Goal: Task Accomplishment & Management: Manage account settings

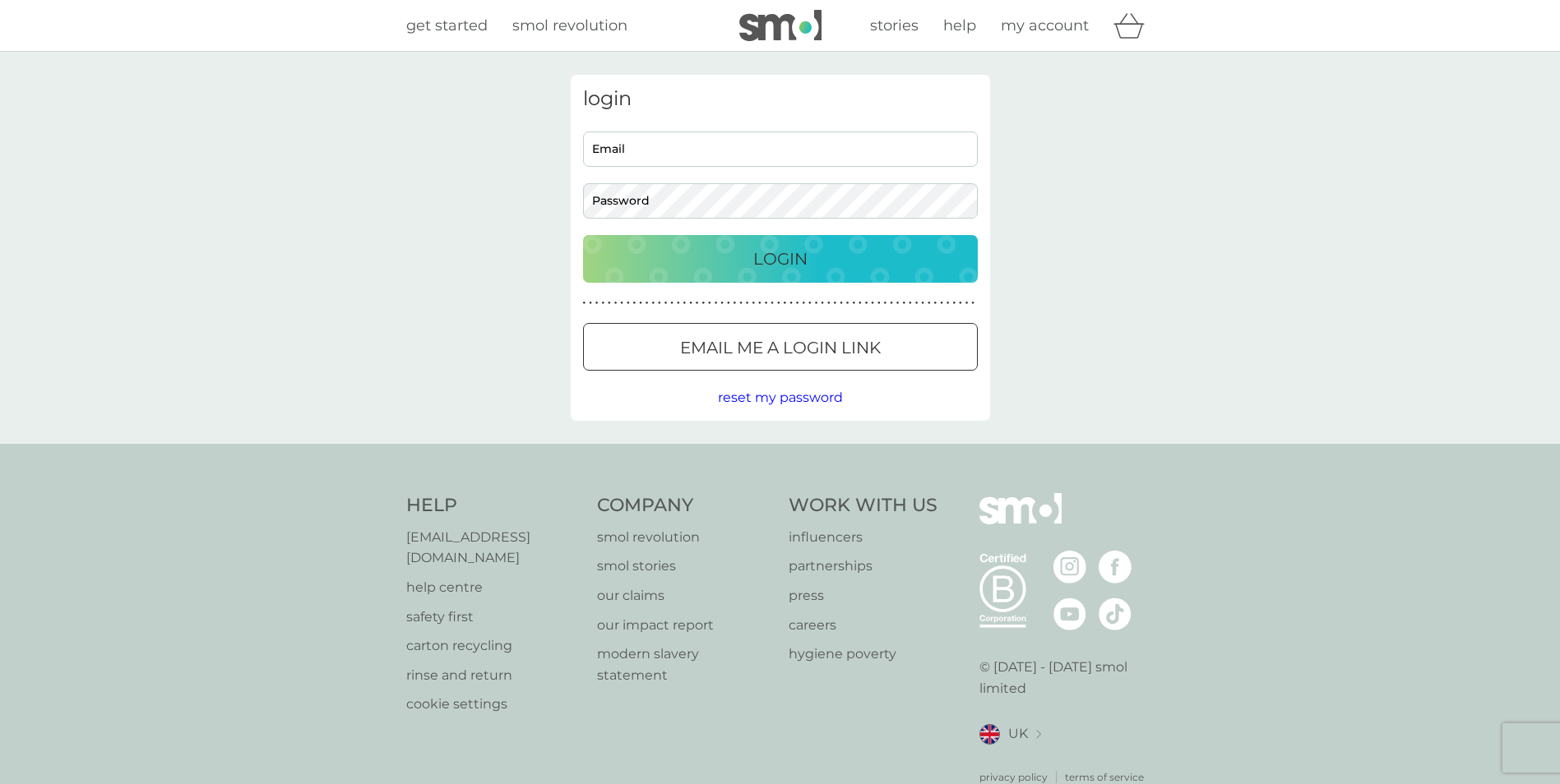
click at [645, 152] on input "Email" at bounding box center [780, 149] width 395 height 35
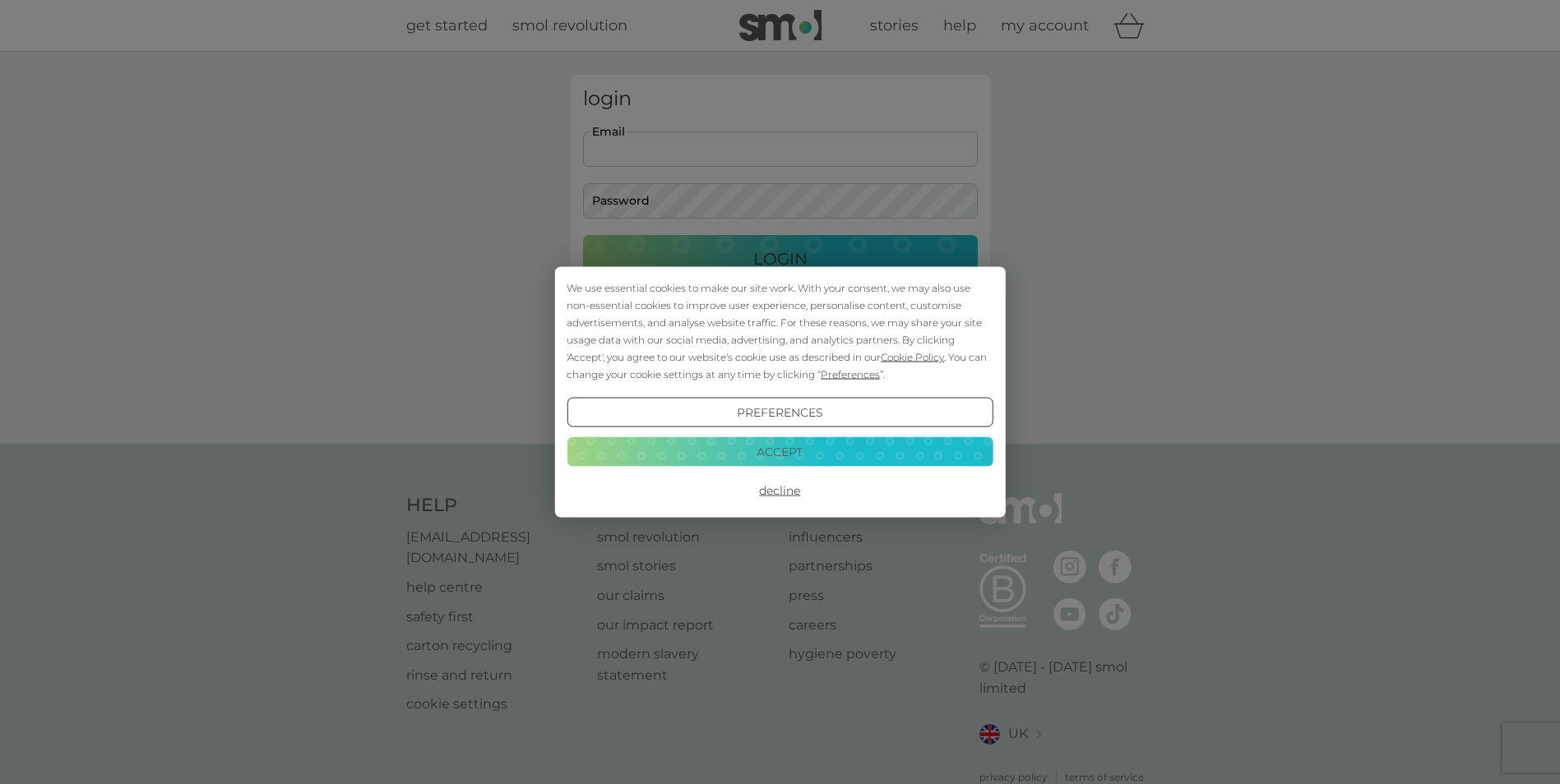
type input "[EMAIL_ADDRESS][DOMAIN_NAME]"
click at [674, 206] on div "We use essential cookies to make our site work. With your consent, we may also …" at bounding box center [780, 392] width 1560 height 784
click at [660, 209] on div "We use essential cookies to make our site work. With your consent, we may also …" at bounding box center [780, 392] width 1560 height 784
click at [805, 415] on button "Preferences" at bounding box center [779, 413] width 426 height 30
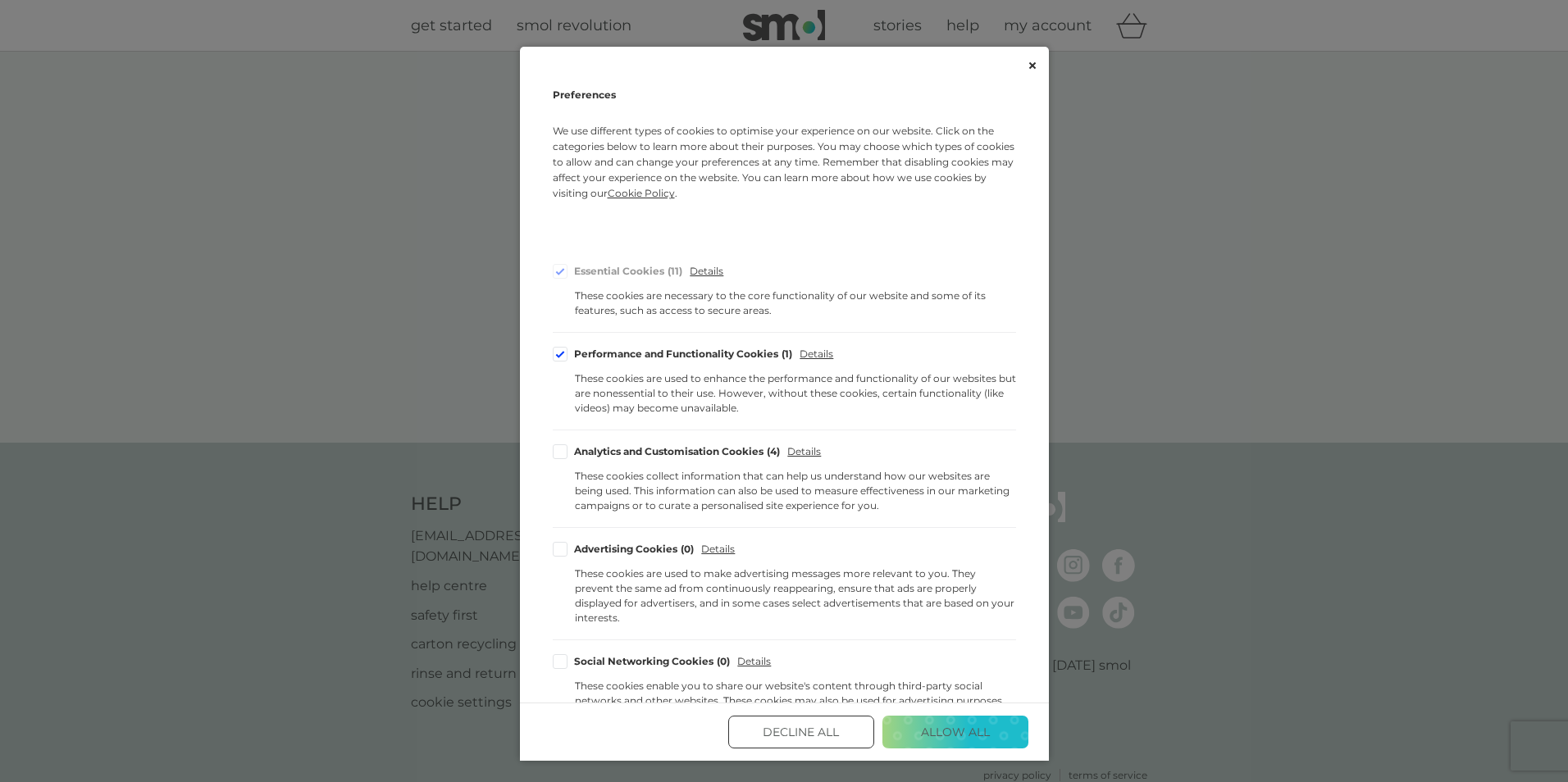
click at [837, 737] on button "Decline All" at bounding box center [801, 732] width 146 height 33
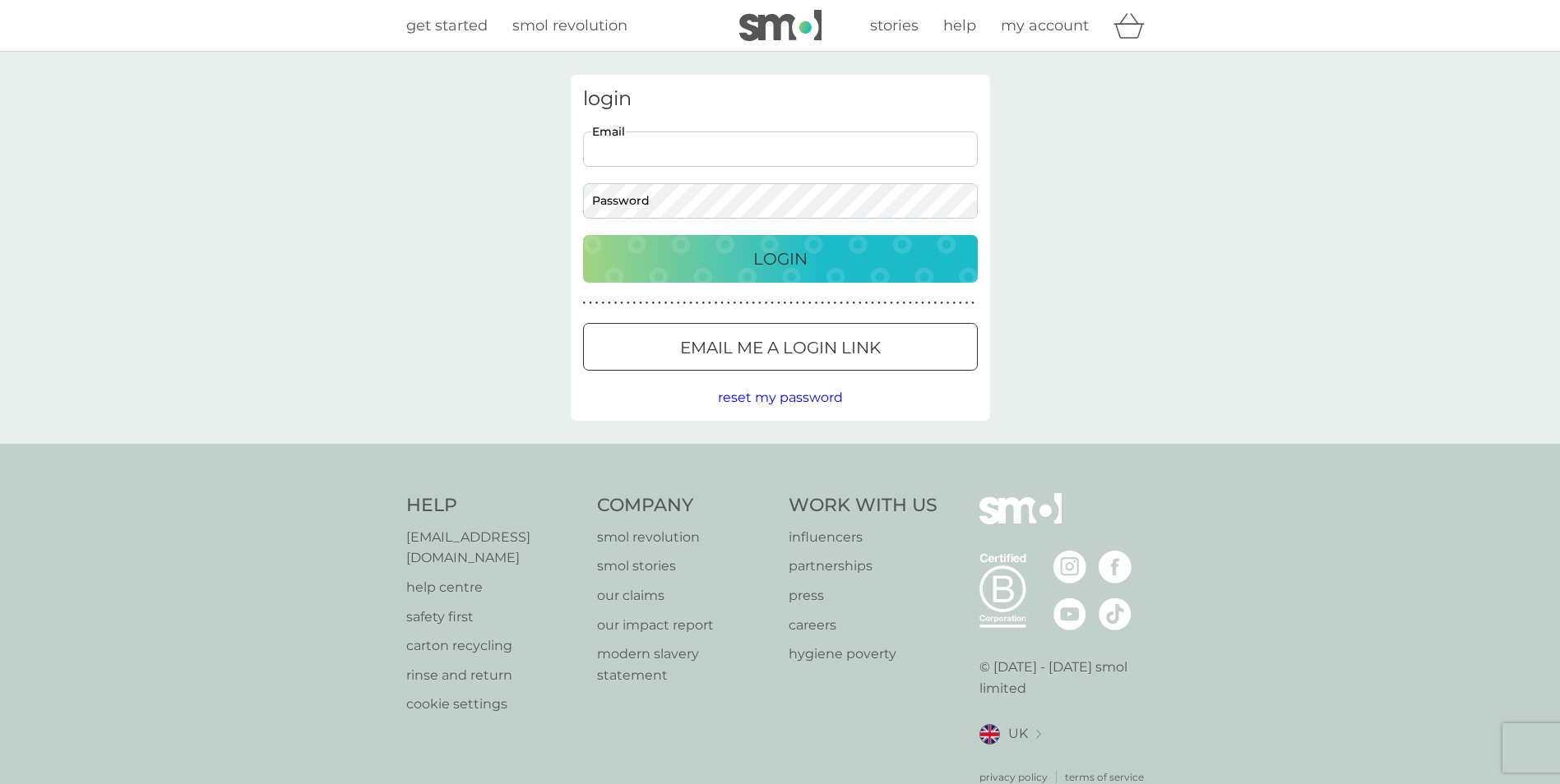
click at [656, 151] on input "Email" at bounding box center [780, 149] width 395 height 35
type input "[EMAIL_ADDRESS][DOMAIN_NAME]"
click at [780, 265] on p "Login" at bounding box center [781, 259] width 54 height 26
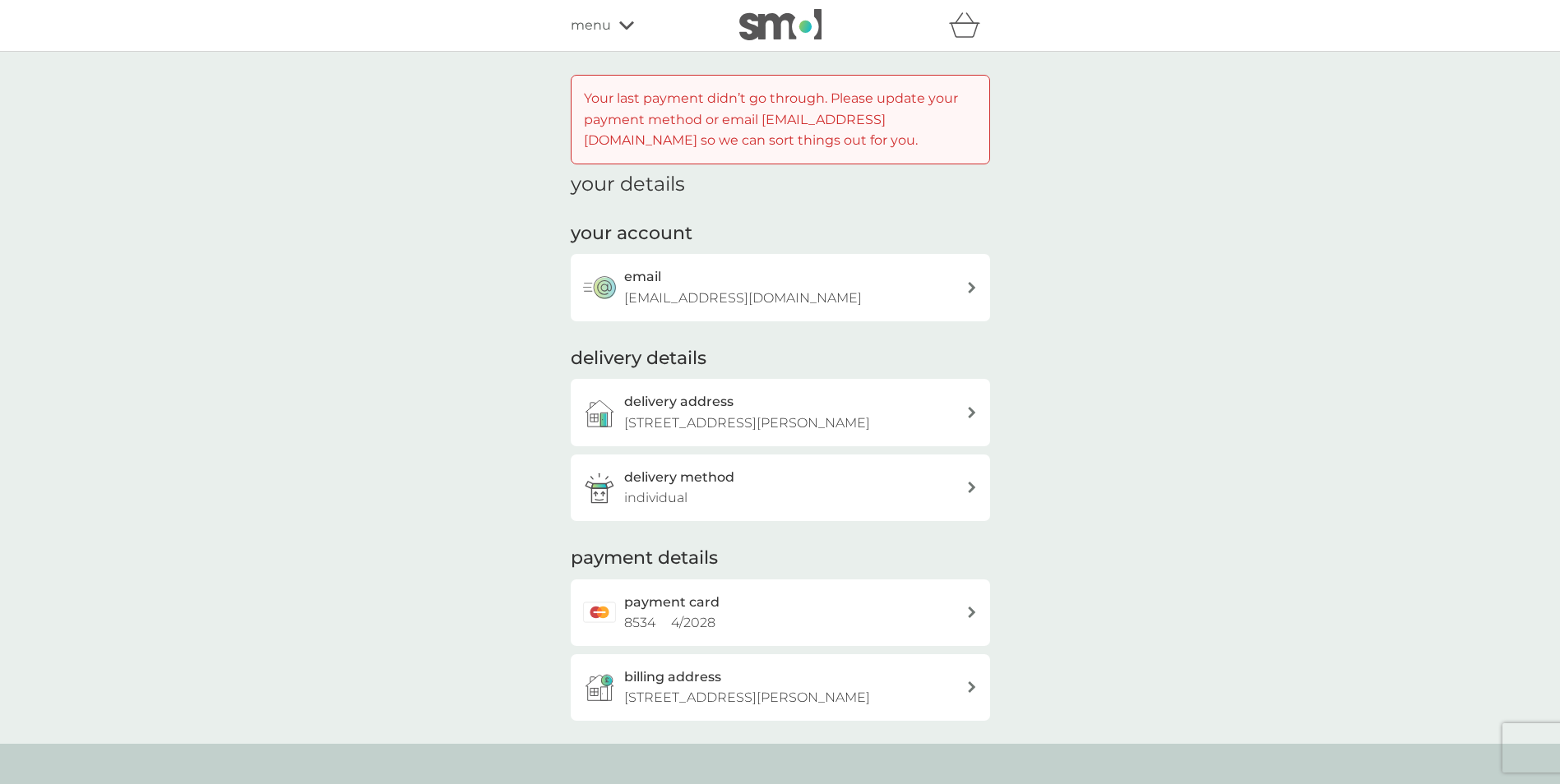
click at [971, 609] on icon at bounding box center [972, 612] width 7 height 11
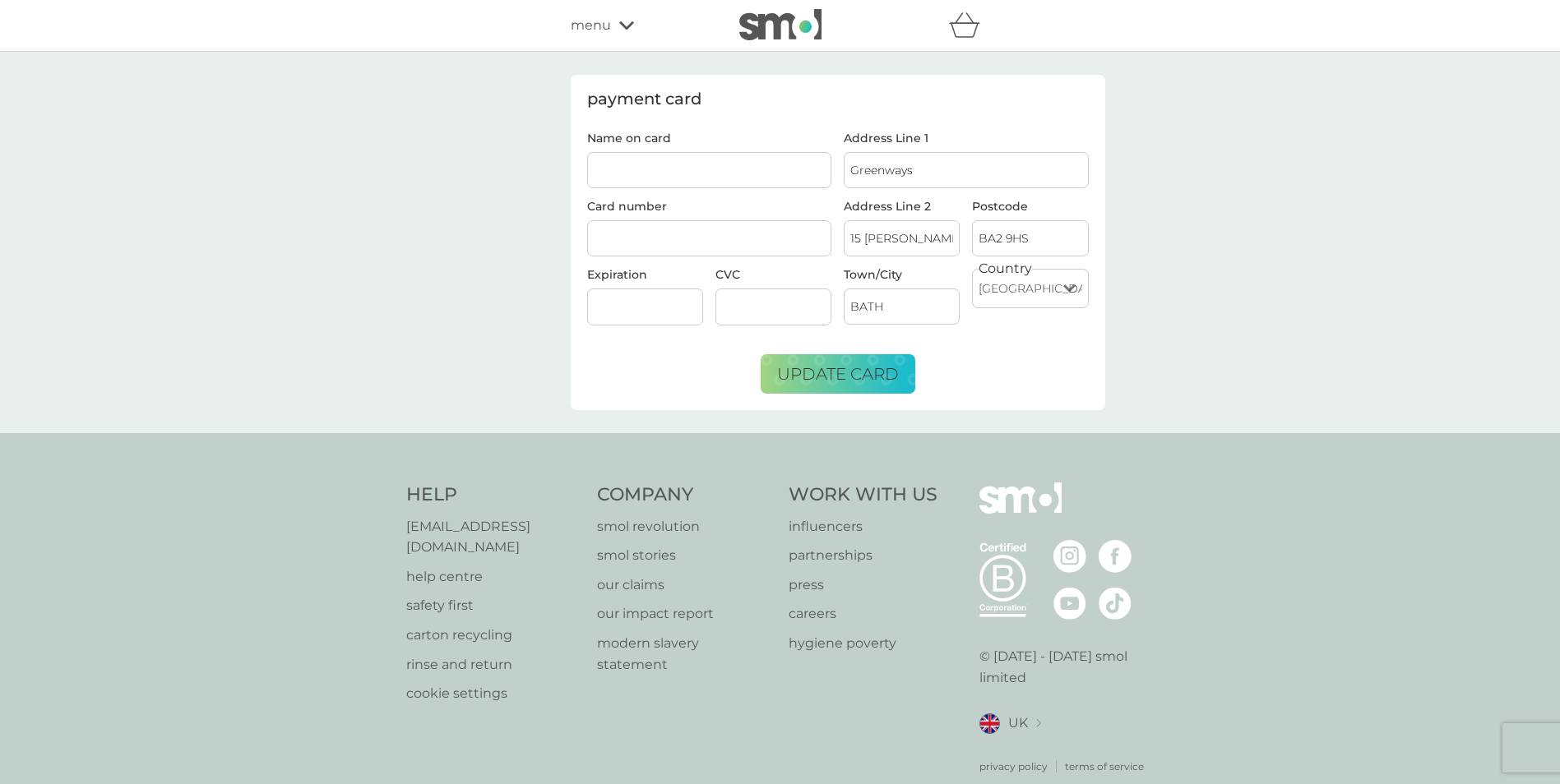
click at [601, 170] on input "Name on card" at bounding box center [710, 170] width 245 height 36
type input "Mrs J A Roberts"
click at [677, 354] on form "Name on card Mrs J A Roberts Card number Expiration CVC Address Line 1 Greenway…" at bounding box center [838, 262] width 502 height 262
click at [854, 372] on span "update card" at bounding box center [838, 374] width 122 height 20
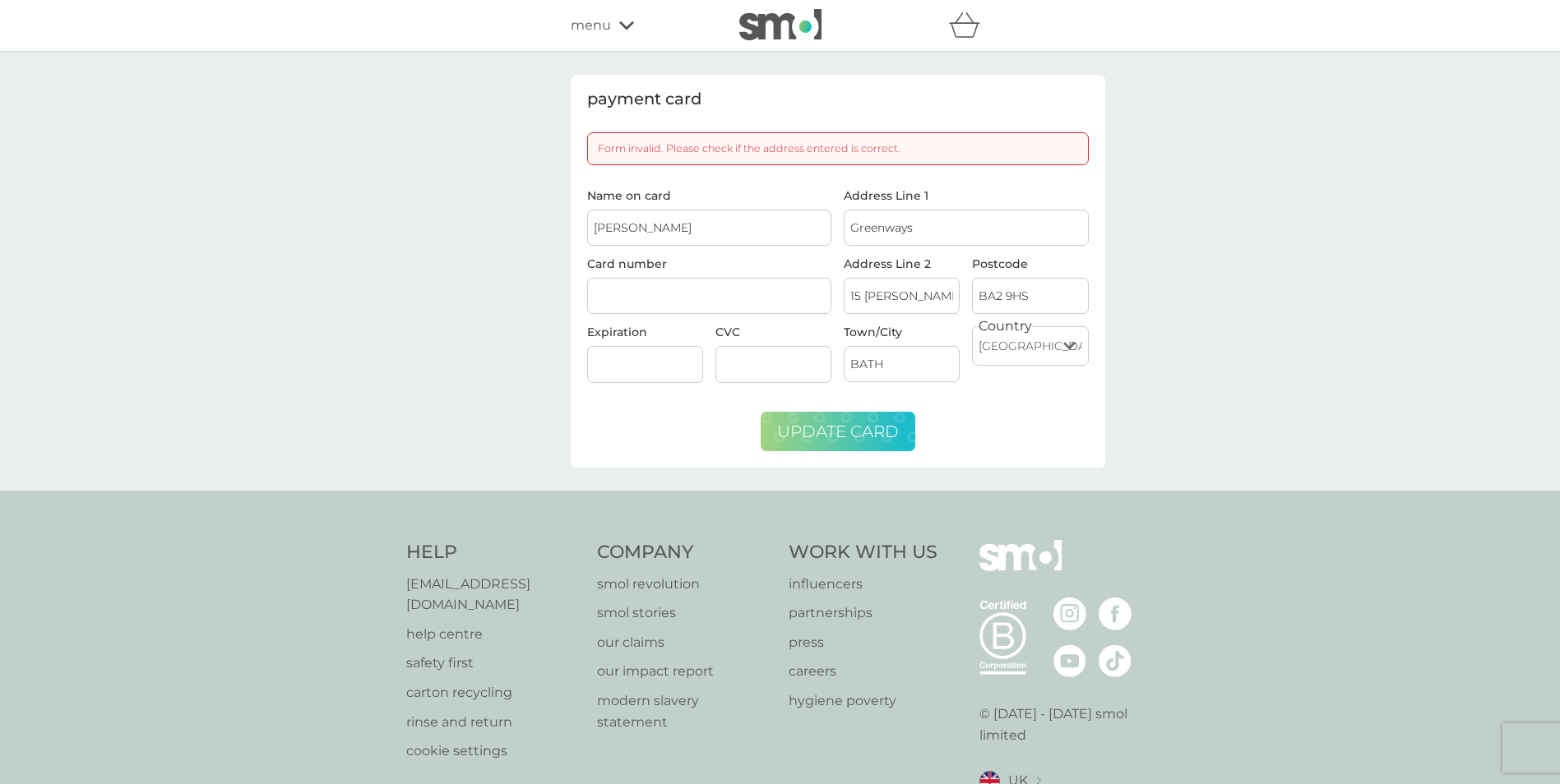
click at [935, 227] on input "Greenways" at bounding box center [966, 228] width 245 height 36
click at [927, 295] on input "15 Marksbury" at bounding box center [902, 296] width 116 height 36
click at [893, 368] on input "BATH" at bounding box center [902, 364] width 116 height 36
type input "Bath"
click at [1036, 298] on input "BA2 9HS" at bounding box center [1030, 296] width 116 height 36
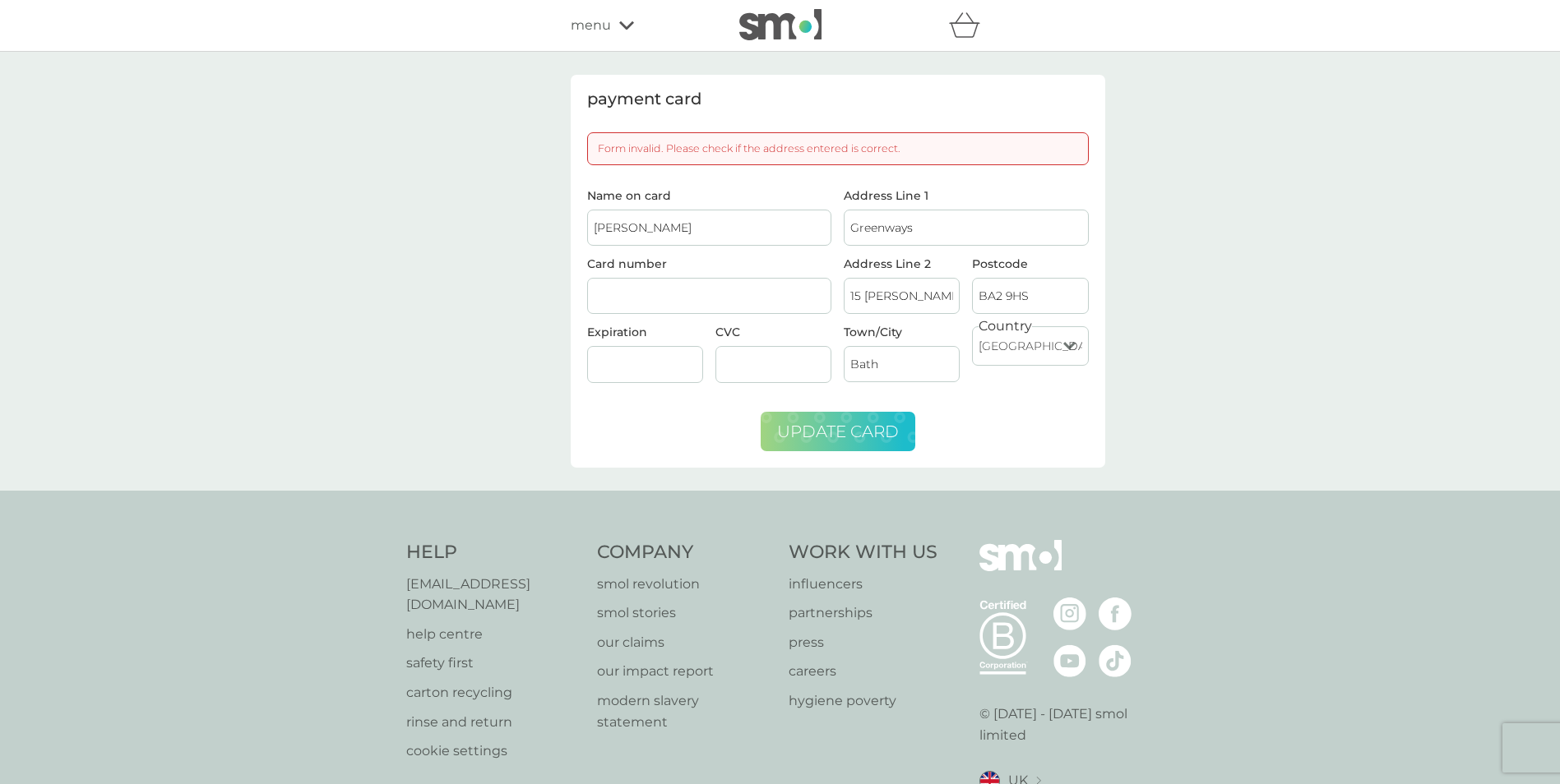
click at [1029, 298] on input "BA2 9HS" at bounding box center [1030, 296] width 116 height 36
click at [822, 435] on span "update card" at bounding box center [838, 431] width 122 height 20
